Goal: Transaction & Acquisition: Purchase product/service

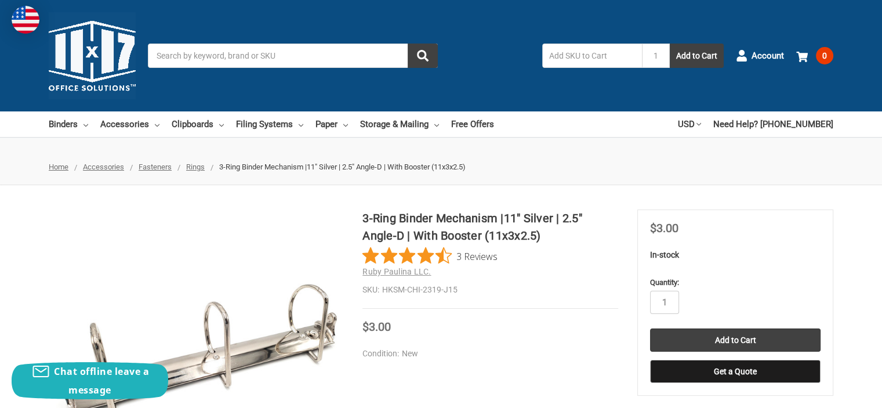
click at [193, 166] on span "Rings" at bounding box center [195, 166] width 19 height 9
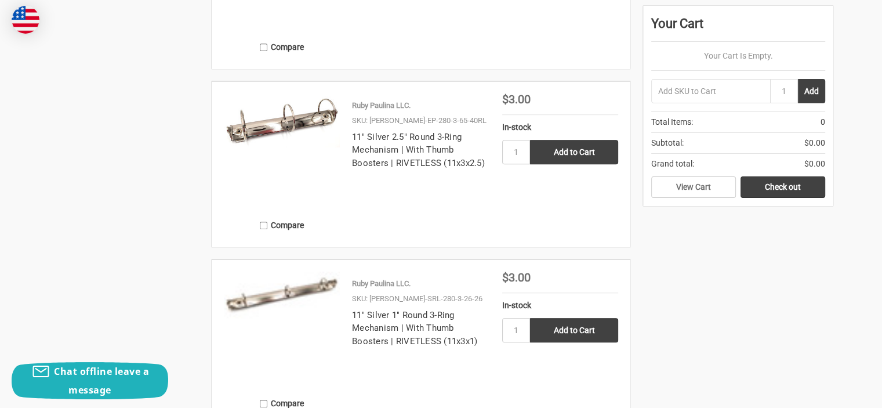
scroll to position [1160, 0]
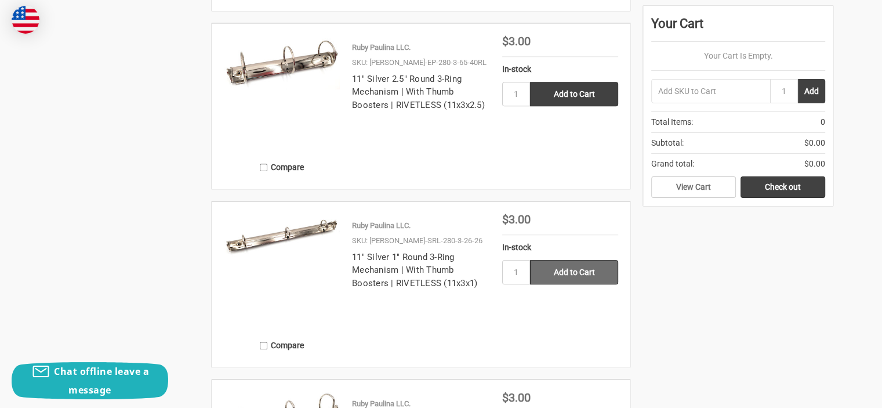
click at [558, 276] on input "Add to Cart" at bounding box center [574, 272] width 88 height 24
type input "Add to Cart"
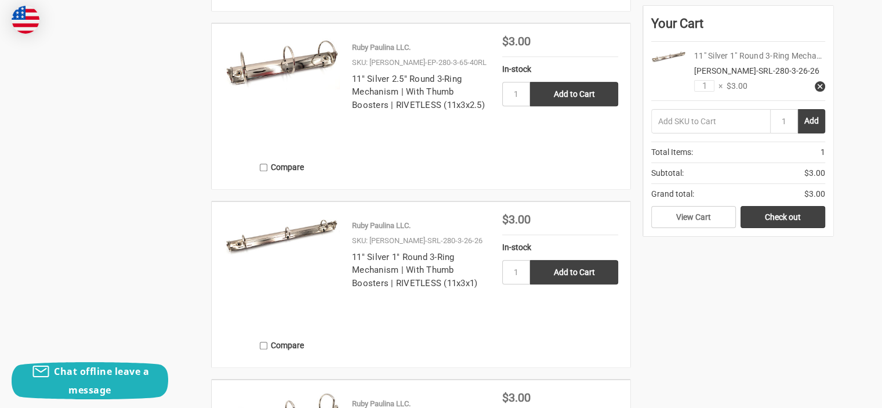
click at [751, 55] on link "11" Silver 1" Round 3-Ring Mecha…" at bounding box center [758, 55] width 128 height 9
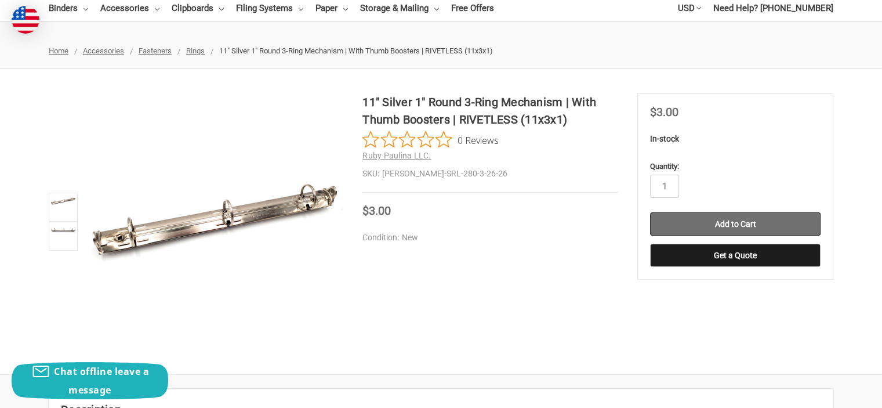
click at [726, 219] on input "Add to Cart" at bounding box center [735, 223] width 171 height 23
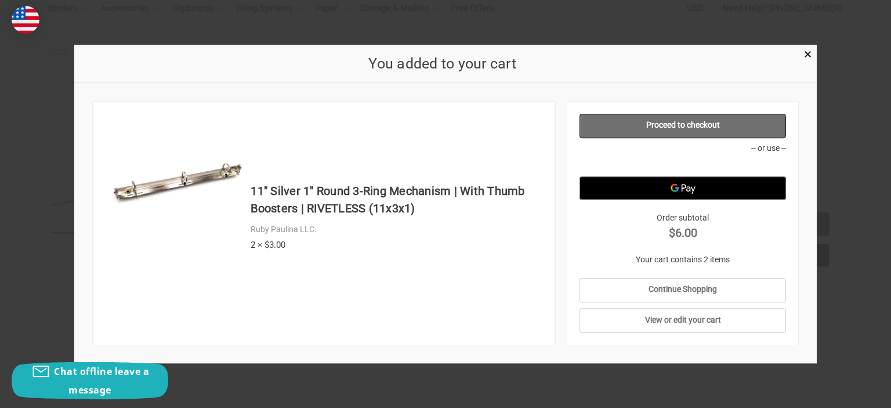
click at [719, 135] on link "Proceed to checkout" at bounding box center [683, 126] width 207 height 24
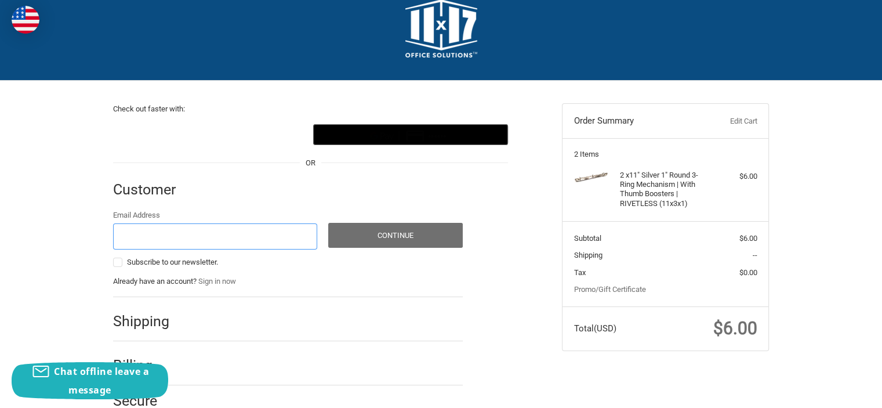
scroll to position [66, 0]
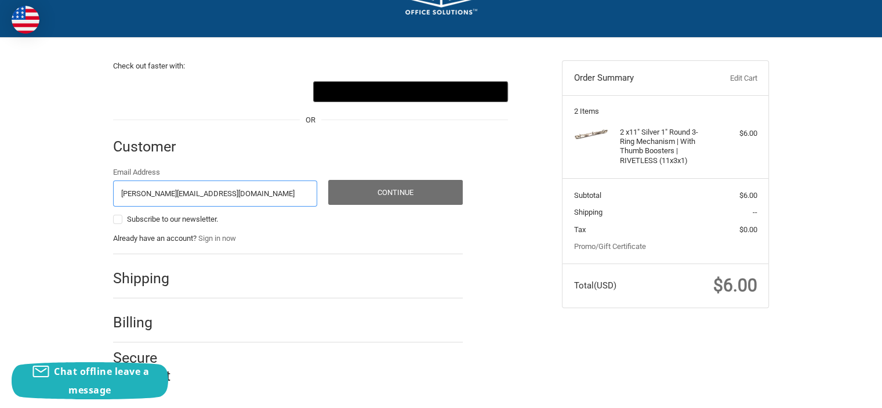
type input "[PERSON_NAME][EMAIL_ADDRESS][DOMAIN_NAME]"
click at [416, 187] on button "Continue" at bounding box center [395, 192] width 135 height 25
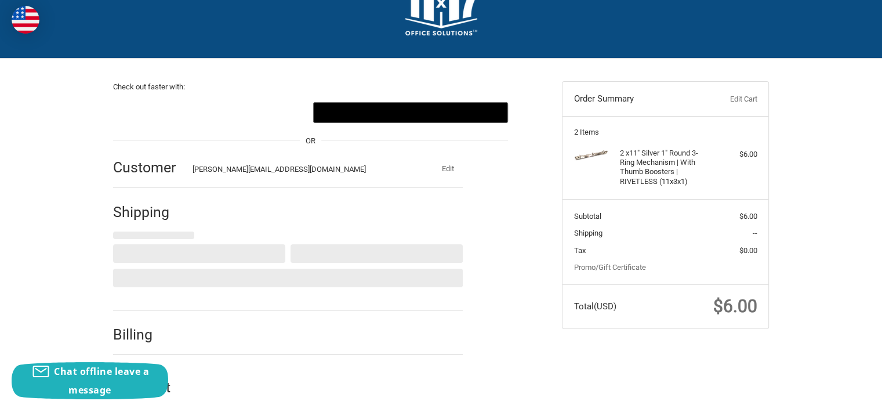
scroll to position [0, 0]
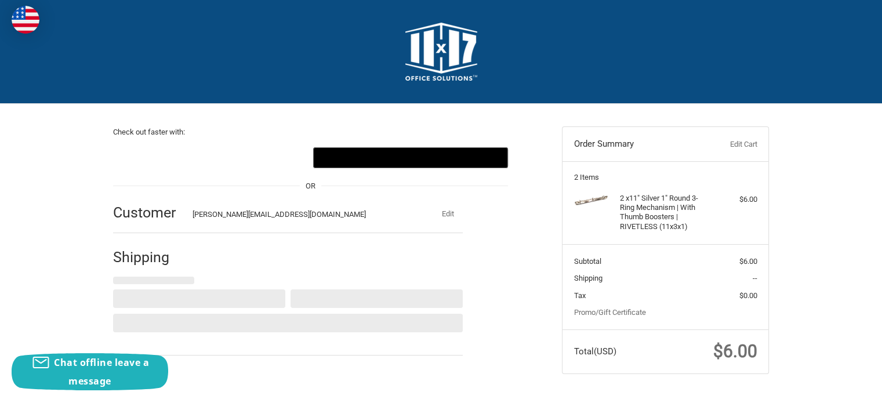
select select "US"
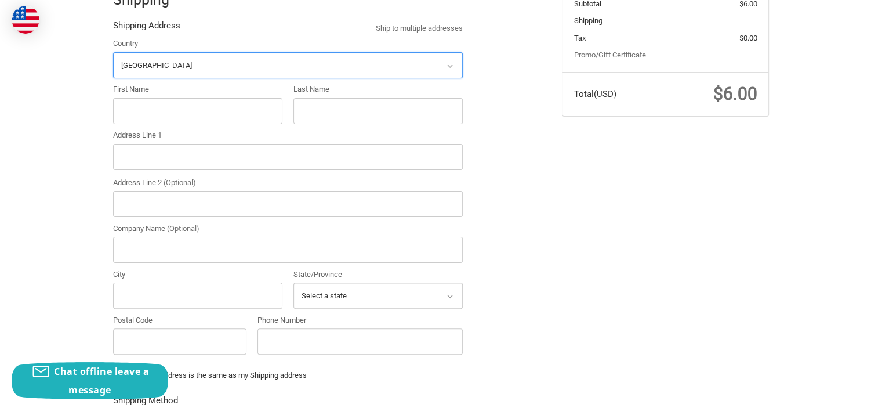
scroll to position [267, 0]
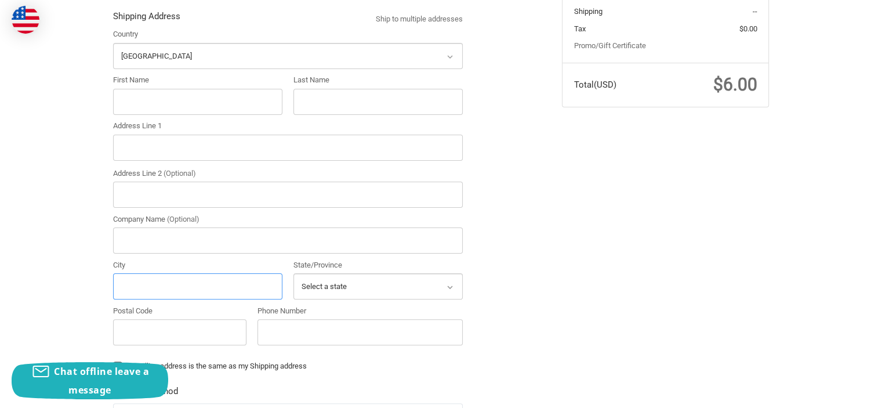
click at [173, 287] on input "City" at bounding box center [197, 286] width 169 height 26
click at [179, 333] on input "Postal Code" at bounding box center [179, 332] width 133 height 26
type input "98037"
click at [306, 330] on input "Phone Number" at bounding box center [360, 332] width 205 height 26
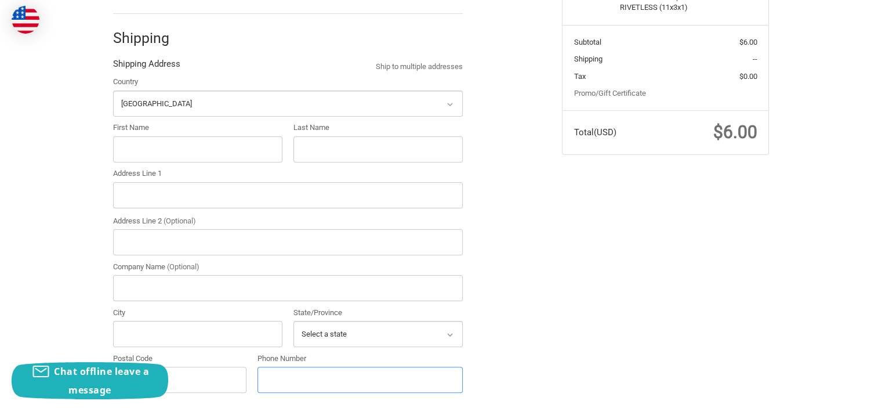
scroll to position [209, 0]
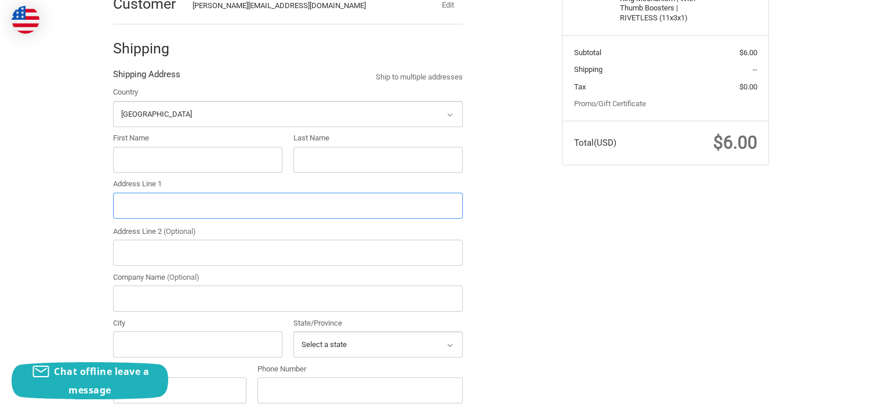
click at [142, 203] on input "Address Line 1" at bounding box center [288, 206] width 350 height 26
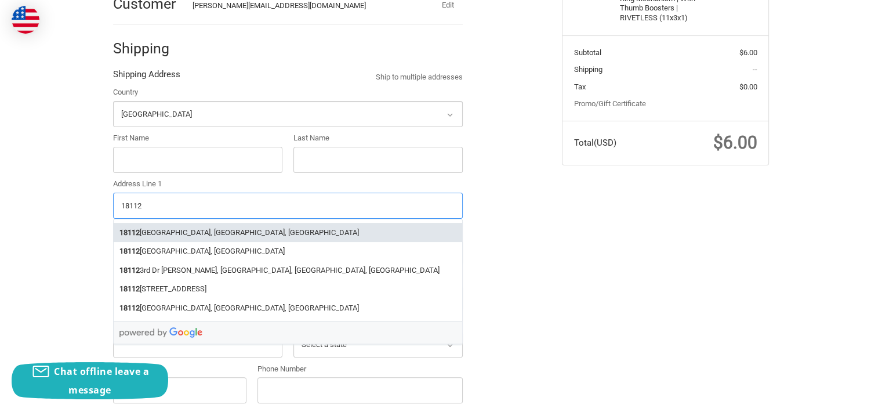
click at [186, 230] on li "[STREET_ADDRESS]" at bounding box center [288, 232] width 349 height 19
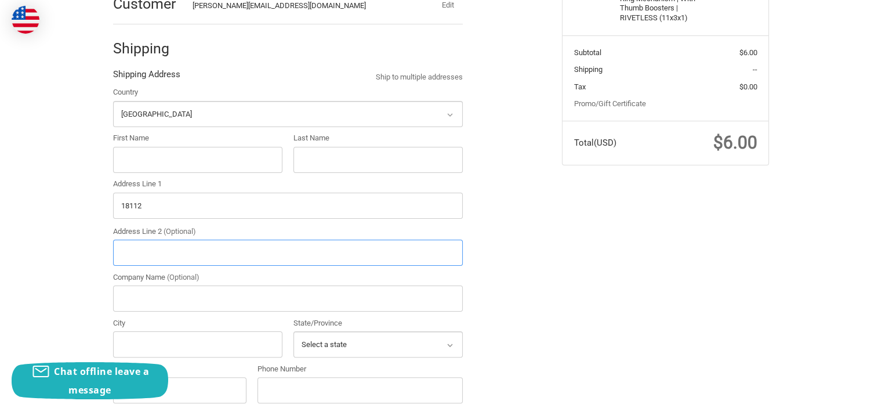
type input "[STREET_ADDRESS]"
type input "Lynnwood"
select select "WA"
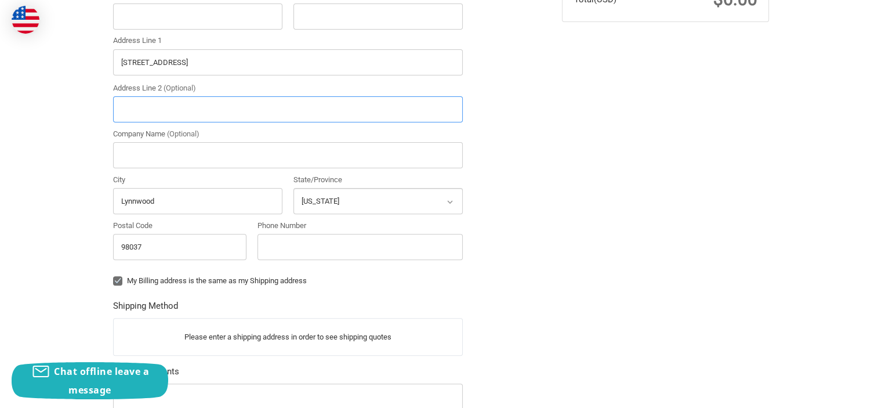
scroll to position [383, 0]
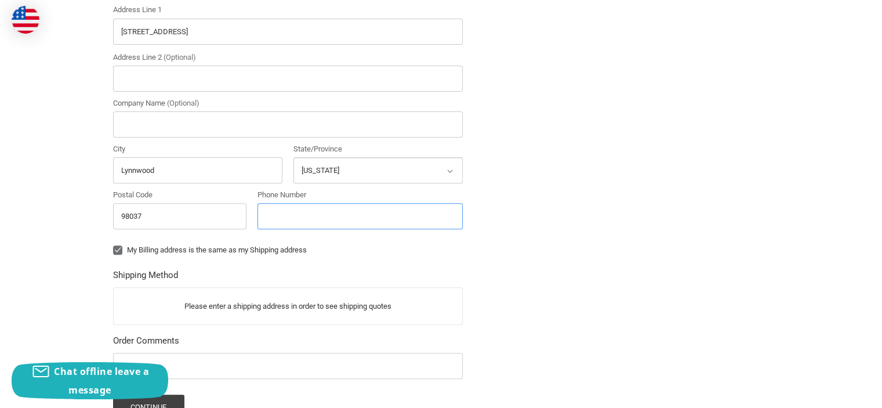
click at [397, 217] on input "Phone Number" at bounding box center [360, 216] width 205 height 26
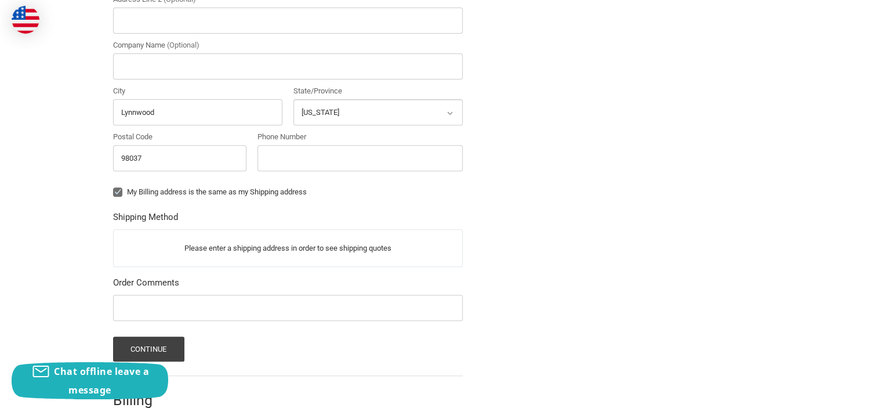
click at [309, 241] on p "Please enter a shipping address in order to see shipping quotes" at bounding box center [288, 248] width 349 height 23
click at [197, 105] on input "Lynnwood" at bounding box center [197, 112] width 169 height 26
click at [287, 158] on input "Phone Number" at bounding box center [360, 158] width 205 height 26
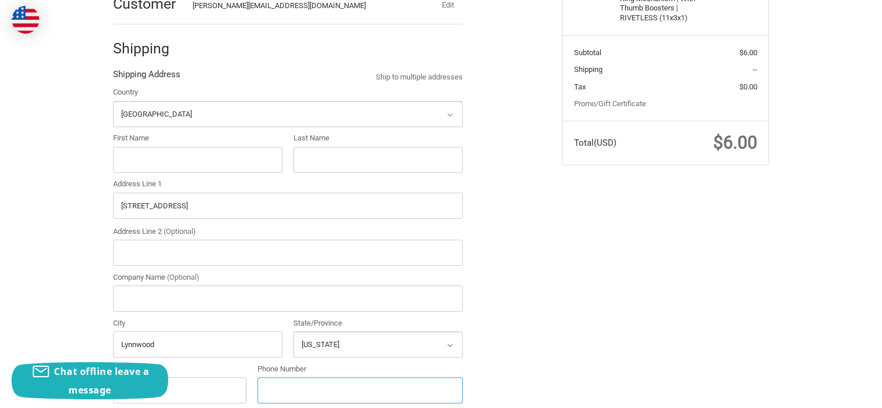
scroll to position [151, 0]
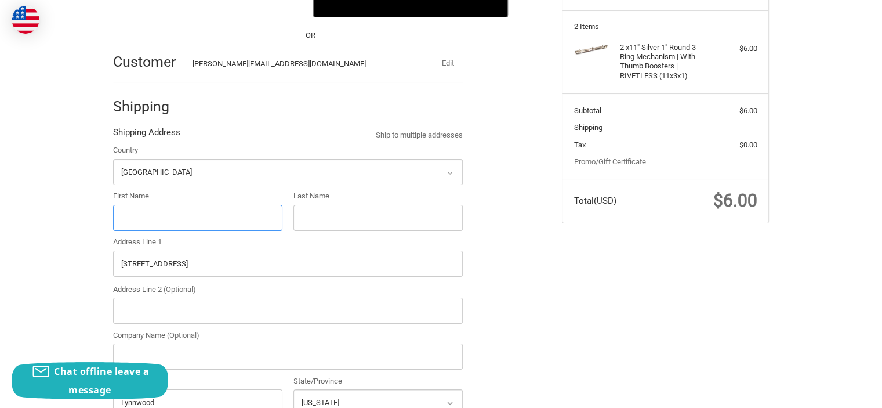
click at [238, 212] on input "First Name" at bounding box center [197, 218] width 169 height 26
type input "[PERSON_NAME]"
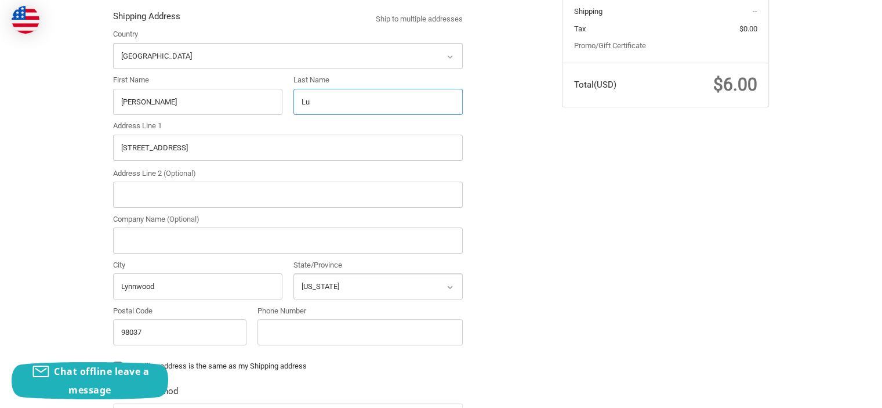
scroll to position [325, 0]
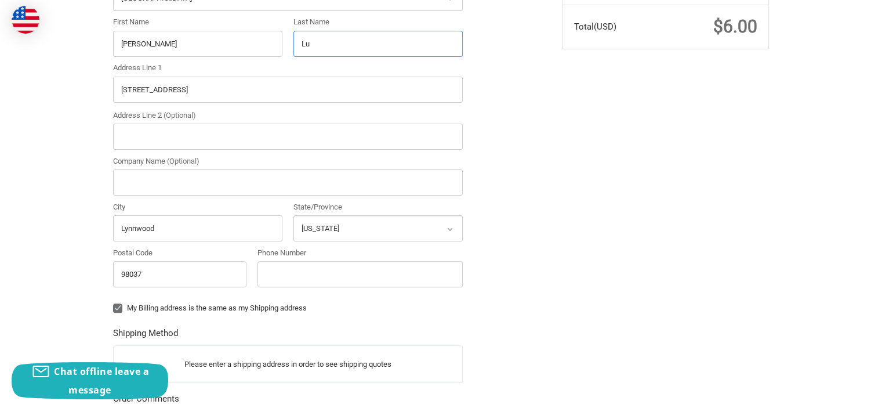
type input "Lu"
click at [306, 278] on input "Phone Number" at bounding box center [360, 274] width 205 height 26
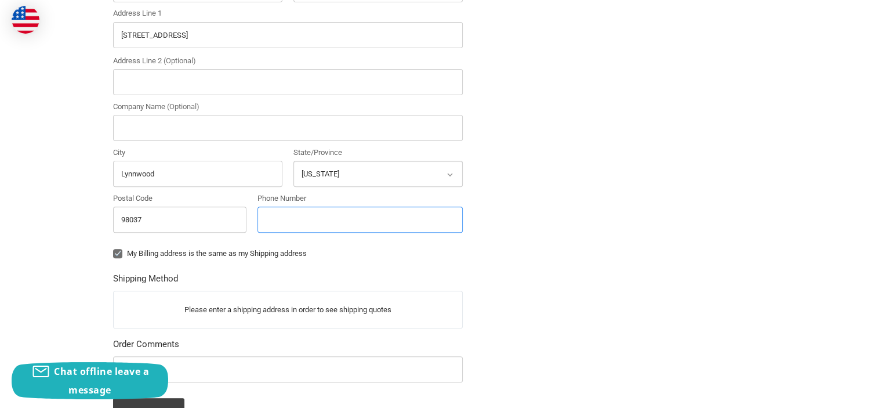
scroll to position [383, 0]
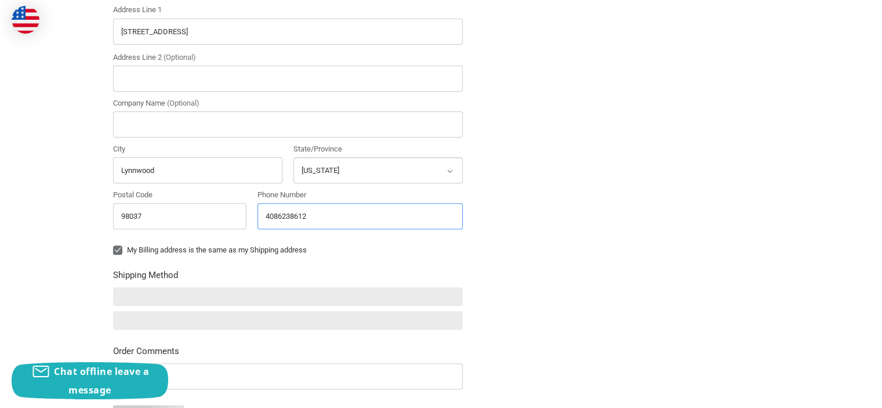
type input "4086238612"
click at [611, 209] on div "Check out faster with: @import url(//[DOMAIN_NAME][URL]) •••••• OR Customer [PE…" at bounding box center [441, 132] width 696 height 823
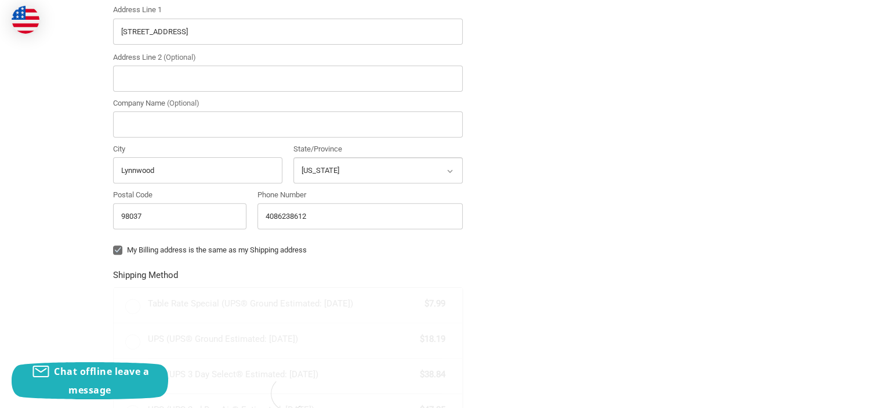
radio input "true"
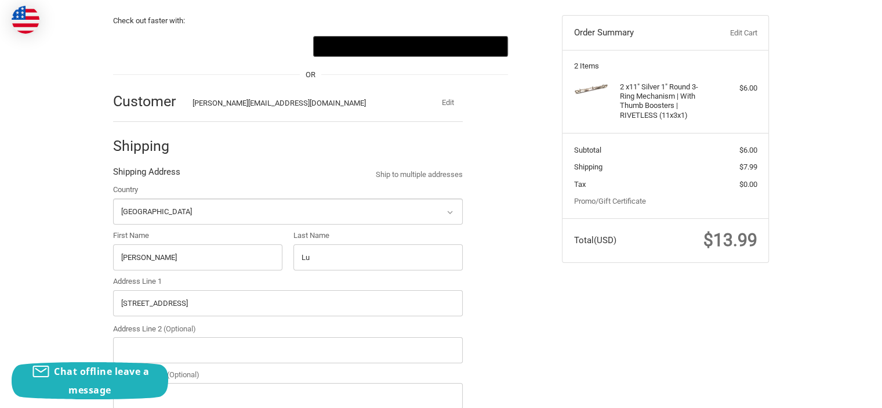
scroll to position [35, 0]
